Goal: Navigation & Orientation: Find specific page/section

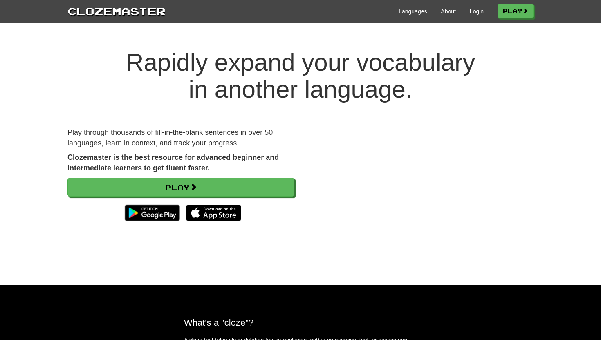
click at [488, 81] on h1 "Rapidly expand your vocabulary in another language." at bounding box center [300, 76] width 601 height 54
click at [435, 14] on div "Languages About Login Play" at bounding box center [350, 10] width 368 height 15
click at [441, 13] on link "About" at bounding box center [448, 11] width 15 height 8
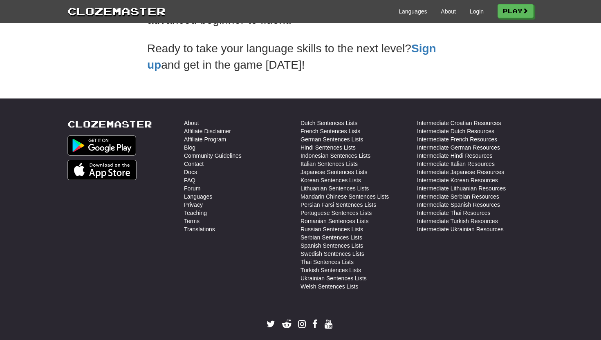
scroll to position [264, 0]
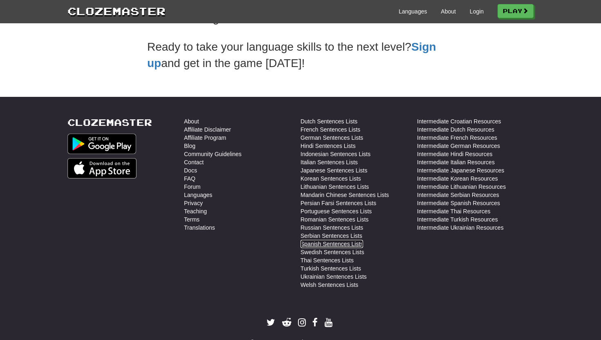
click at [347, 245] on link "Spanish Sentences Lists" at bounding box center [332, 244] width 63 height 8
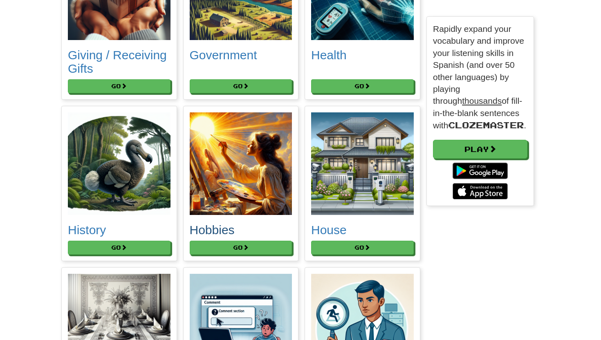
scroll to position [2205, 0]
